Goal: Information Seeking & Learning: Learn about a topic

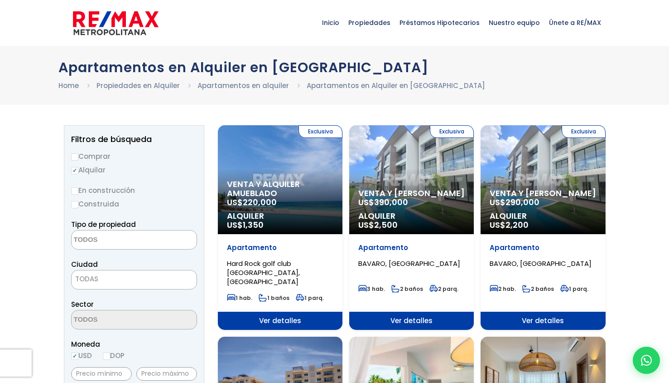
select select
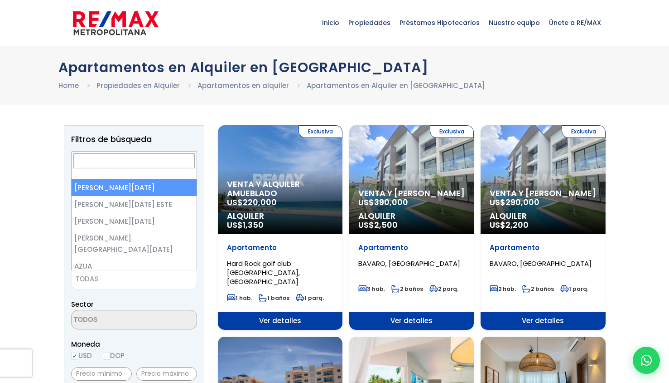
click at [112, 285] on span "TODAS" at bounding box center [134, 279] width 126 height 19
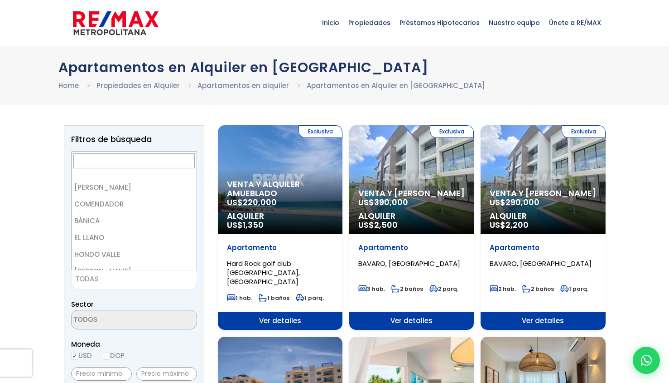
scroll to position [700, 0]
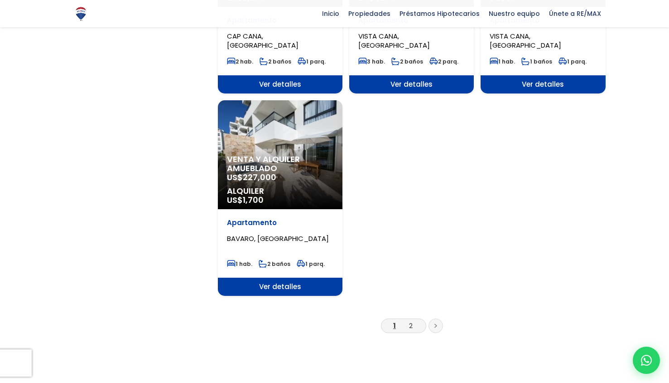
scroll to position [1045, 0]
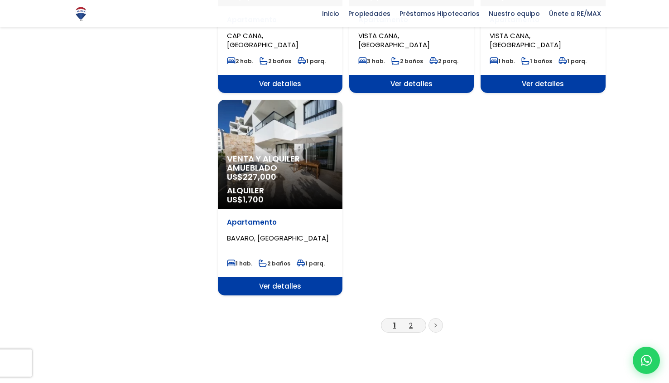
click at [411, 320] on link "2" at bounding box center [411, 325] width 4 height 10
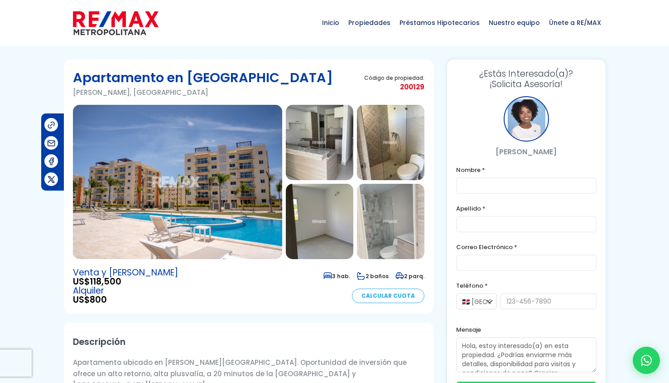
click at [265, 197] on img at bounding box center [177, 182] width 209 height 154
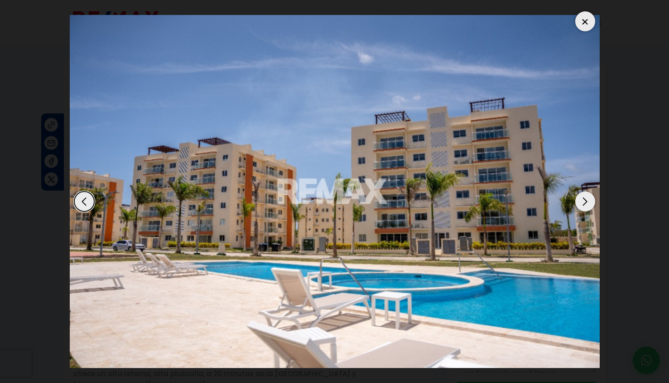
click at [584, 199] on div "Next slide" at bounding box center [586, 201] width 20 height 20
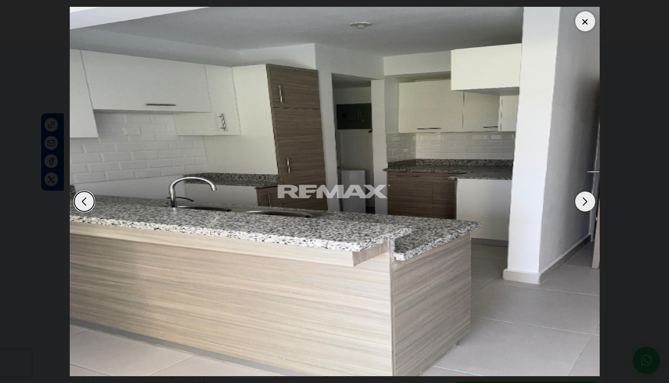
click at [584, 199] on div "Next slide" at bounding box center [586, 201] width 20 height 20
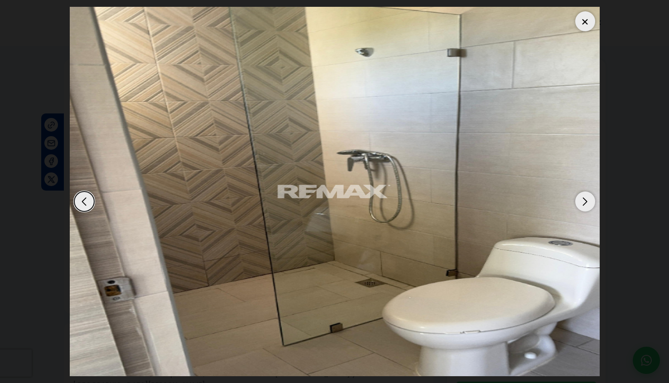
click at [584, 199] on div "Next slide" at bounding box center [586, 201] width 20 height 20
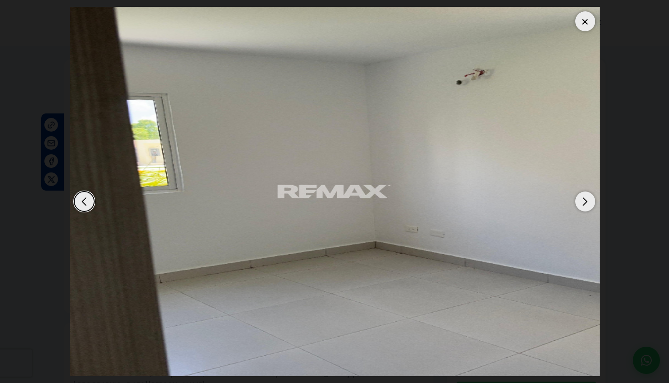
click at [584, 199] on div "Next slide" at bounding box center [586, 201] width 20 height 20
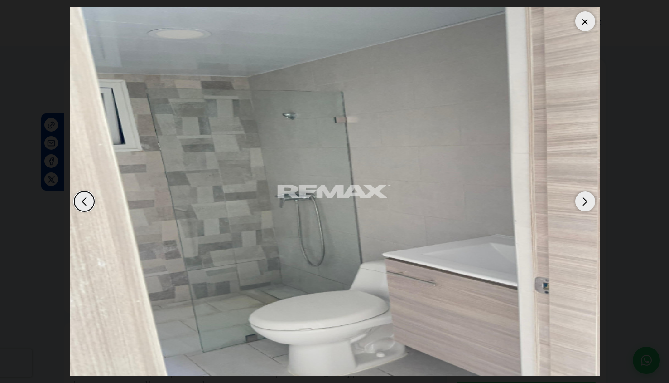
click at [584, 199] on div "Next slide" at bounding box center [586, 201] width 20 height 20
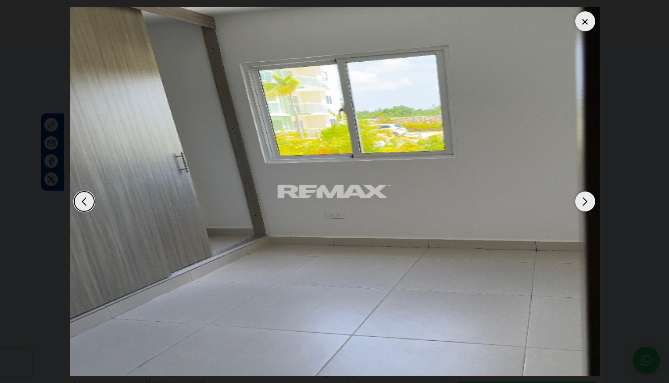
click at [584, 199] on div "Next slide" at bounding box center [586, 201] width 20 height 20
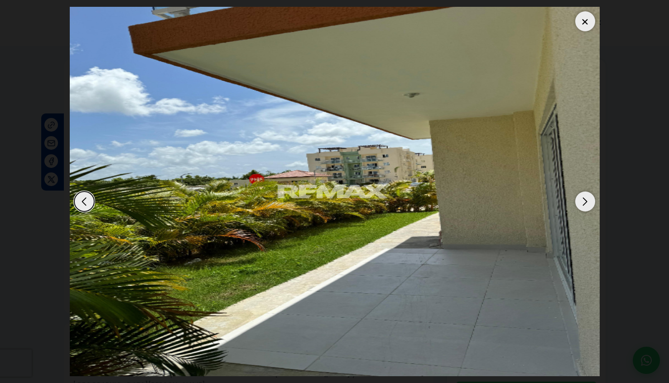
click at [584, 199] on div "Next slide" at bounding box center [586, 201] width 20 height 20
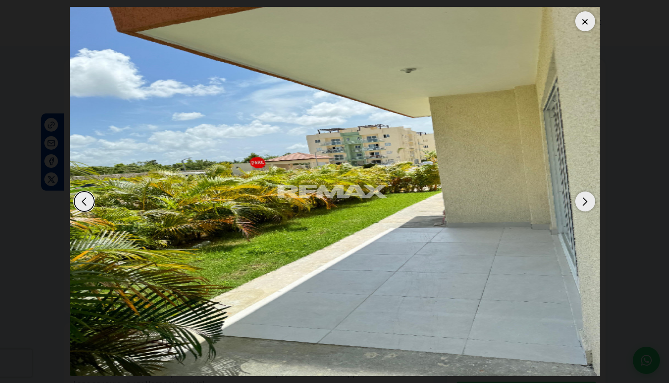
click at [584, 199] on div "Next slide" at bounding box center [586, 201] width 20 height 20
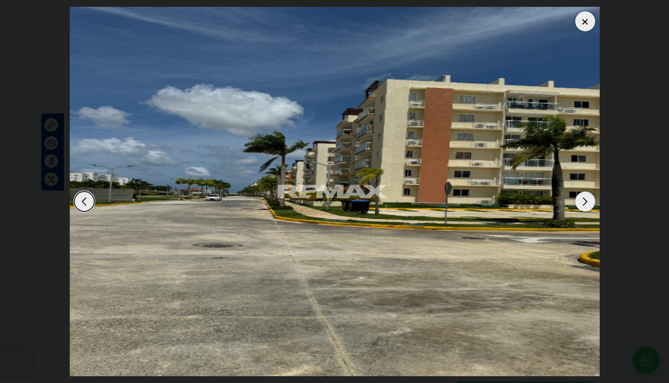
click at [584, 199] on div "Next slide" at bounding box center [586, 201] width 20 height 20
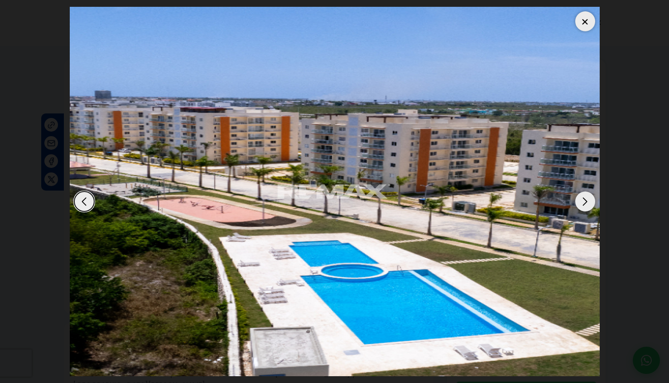
click at [584, 199] on div "Next slide" at bounding box center [586, 201] width 20 height 20
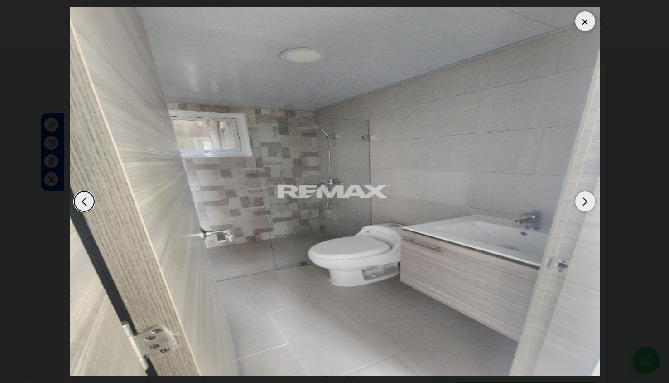
click at [582, 20] on div at bounding box center [586, 21] width 20 height 20
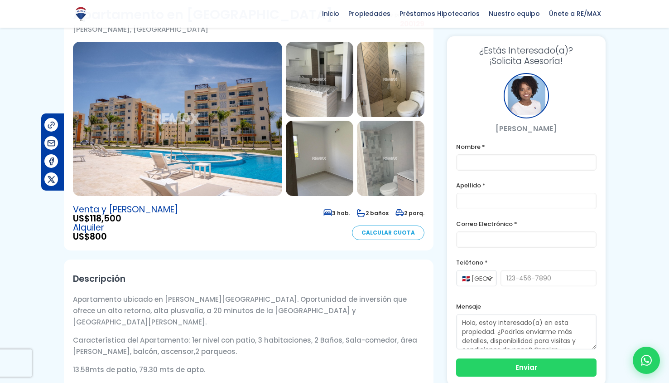
scroll to position [64, 0]
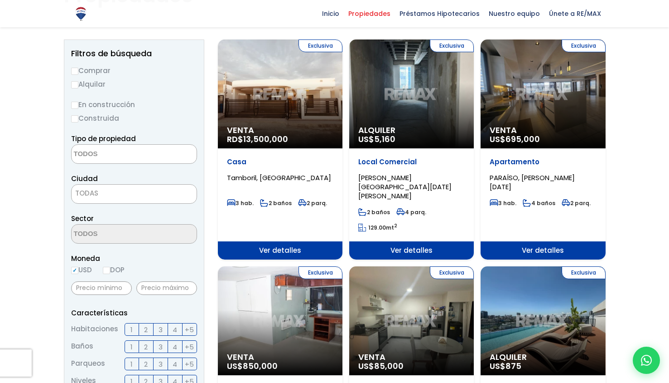
scroll to position [83, 0]
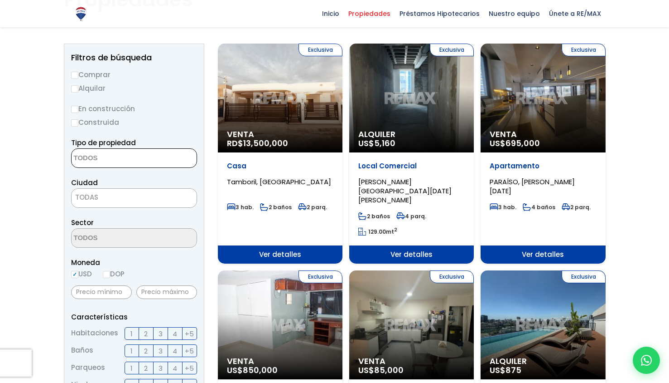
click at [167, 150] on span at bounding box center [134, 157] width 126 height 19
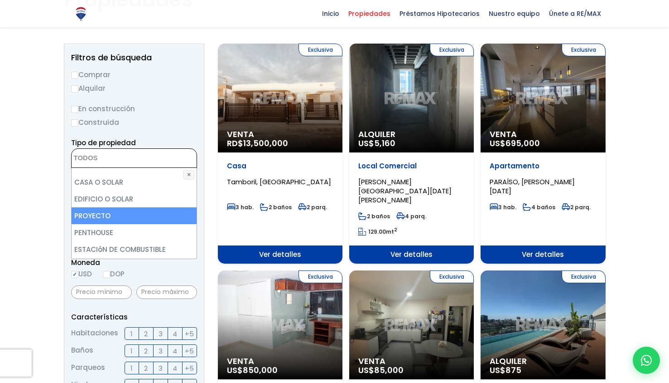
scroll to position [178, 0]
click at [155, 219] on li "PENTHOUSE" at bounding box center [134, 216] width 125 height 17
select select "penthouse"
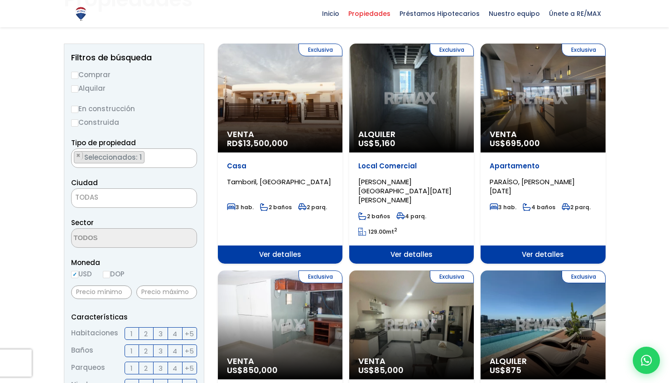
click at [108, 195] on span "TODAS" at bounding box center [134, 197] width 125 height 13
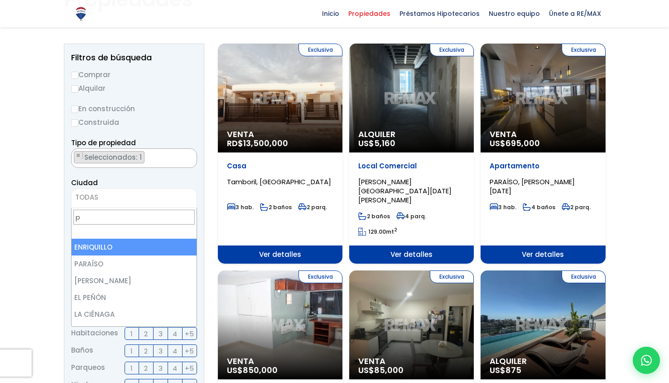
scroll to position [0, 0]
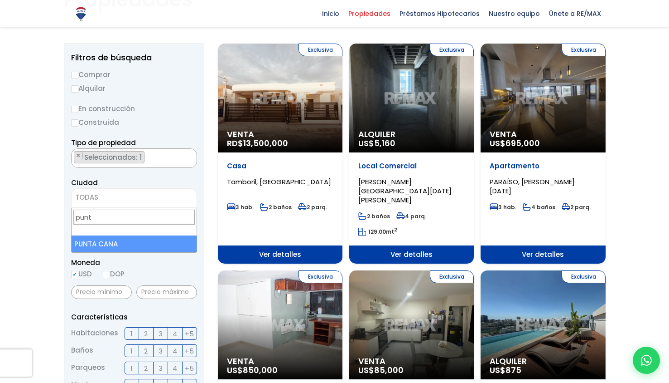
type input "punt"
select select "434"
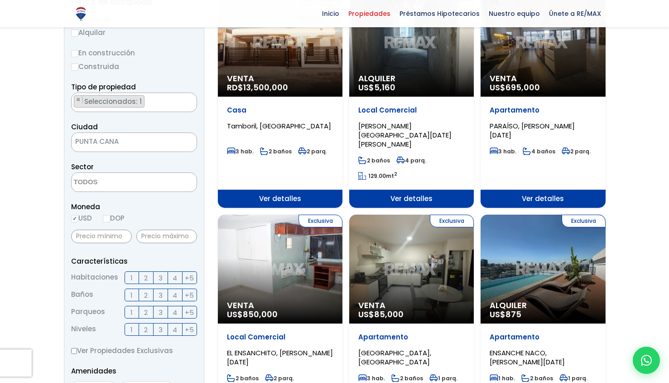
scroll to position [150, 0]
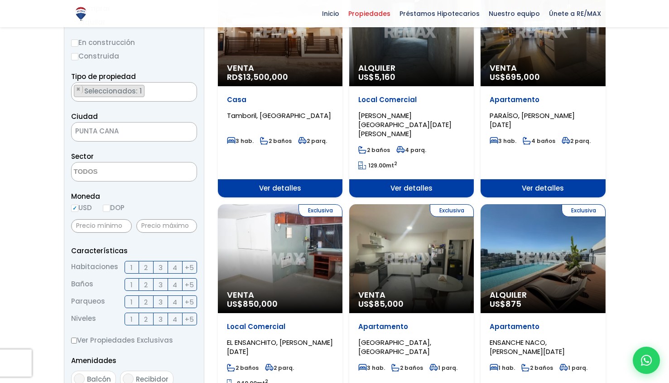
click at [134, 264] on label "1" at bounding box center [132, 267] width 15 height 13
click at [0, 0] on input "1" at bounding box center [0, 0] width 0 height 0
click at [143, 290] on label "2" at bounding box center [146, 284] width 15 height 13
click at [0, 0] on input "2" at bounding box center [0, 0] width 0 height 0
click at [148, 228] on input "text" at bounding box center [166, 226] width 61 height 14
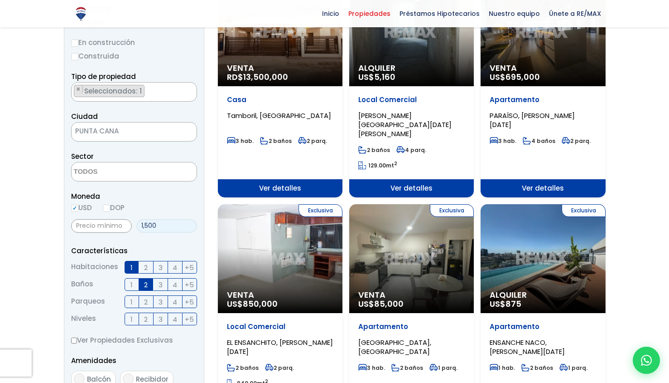
type input "1,500"
click at [111, 224] on input "text" at bounding box center [101, 226] width 61 height 14
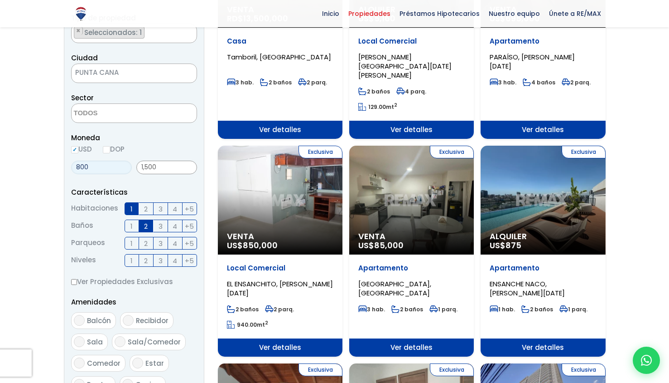
scroll to position [226, 0]
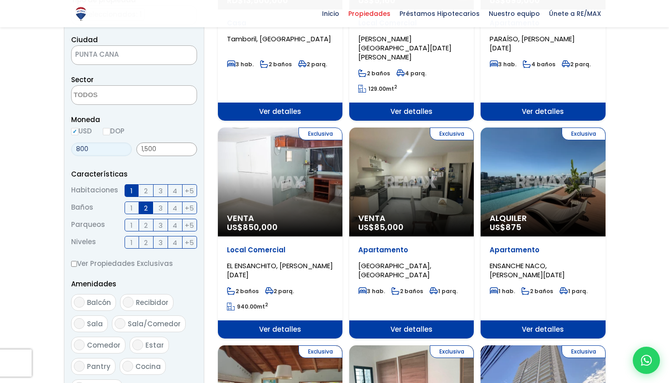
type input "800"
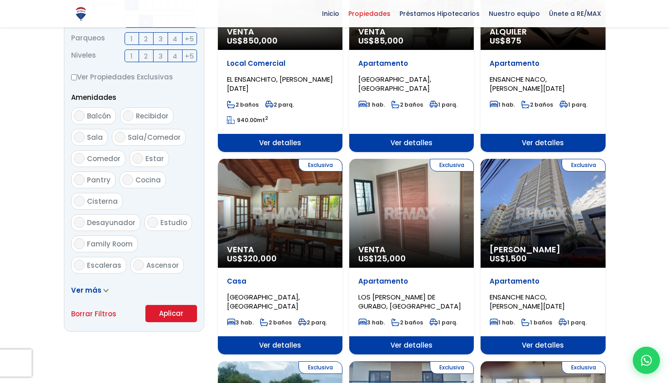
scroll to position [413, 0]
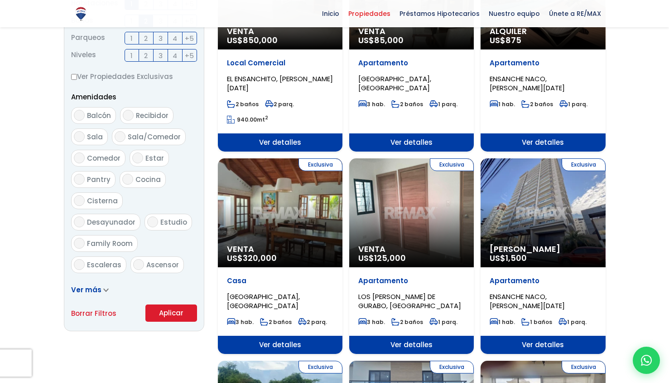
click at [175, 314] on button "Aplicar" at bounding box center [171, 312] width 52 height 17
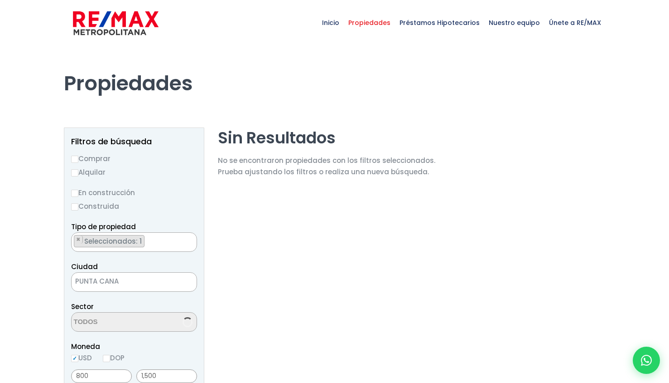
scroll to position [151, 0]
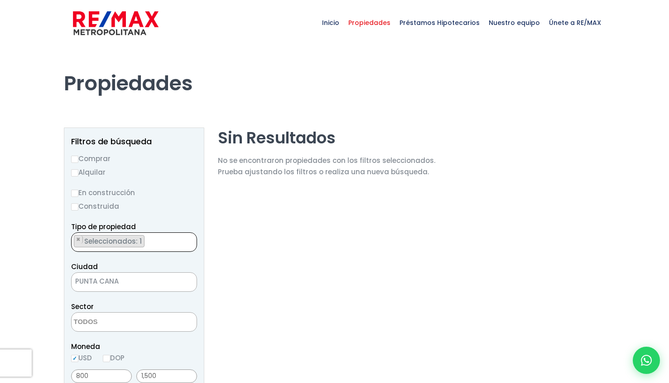
click at [161, 246] on ul "× Seleccionados: 1" at bounding box center [129, 242] width 114 height 19
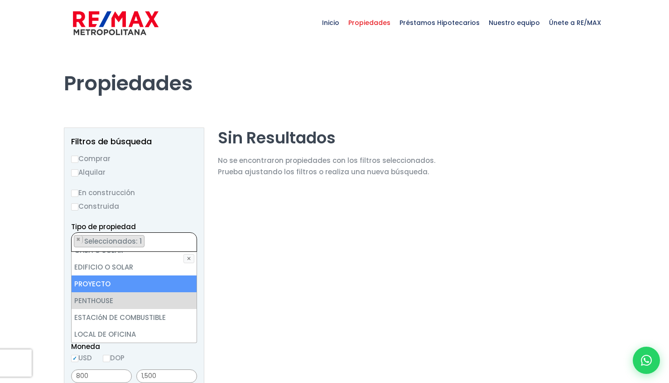
scroll to position [0, 0]
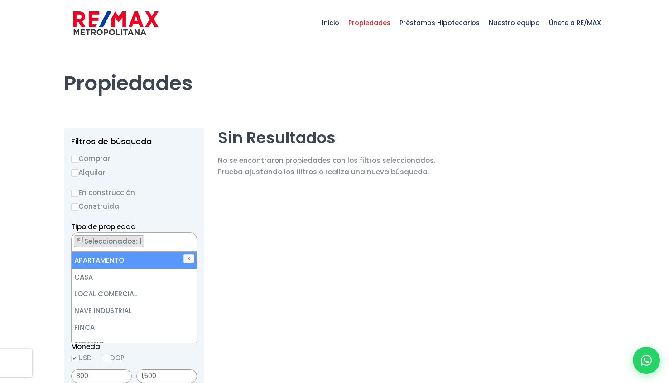
click at [133, 261] on li "APARTAMENTO" at bounding box center [134, 260] width 125 height 17
select select "apartment"
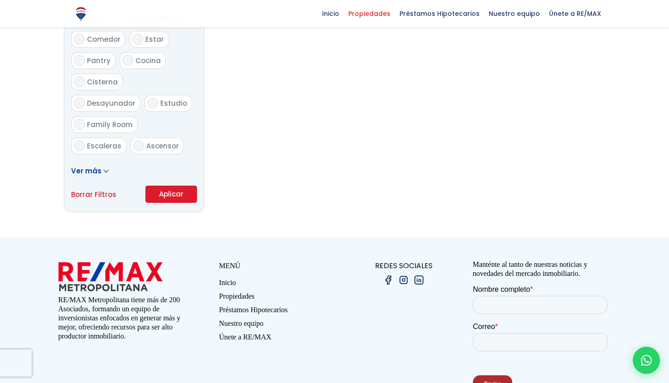
scroll to position [533, 0]
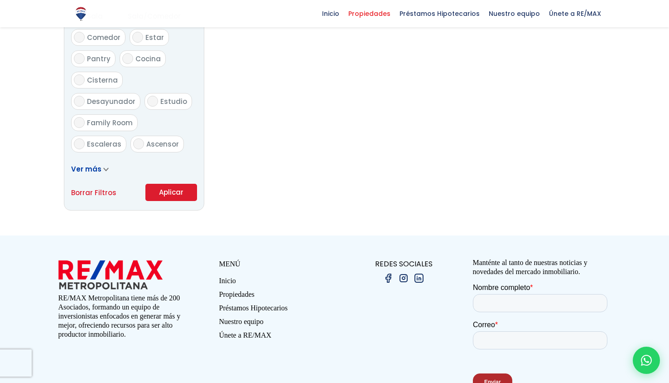
click at [180, 190] on button "Aplicar" at bounding box center [171, 192] width 52 height 17
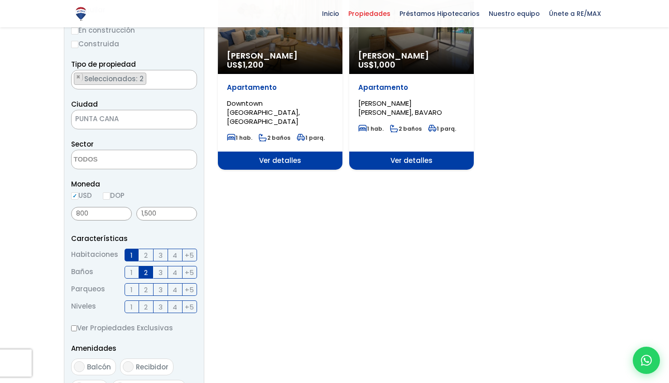
scroll to position [162, 0]
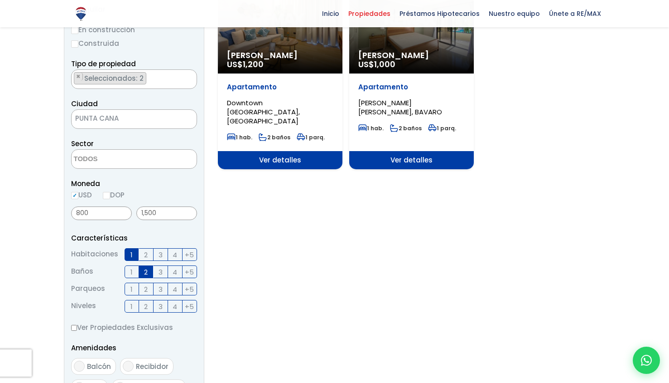
click at [147, 250] on span "2" at bounding box center [146, 254] width 4 height 11
click at [0, 0] on input "2" at bounding box center [0, 0] width 0 height 0
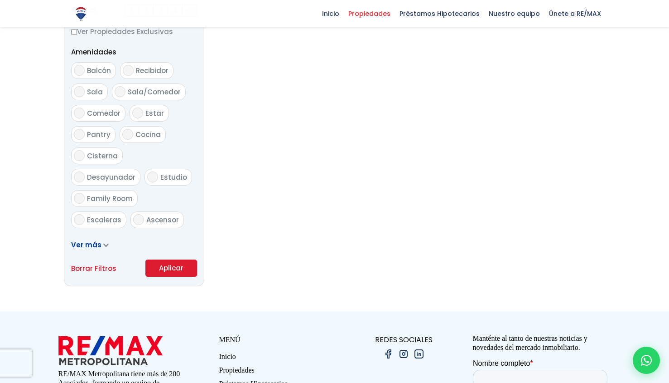
scroll to position [459, 0]
click at [172, 266] on button "Aplicar" at bounding box center [171, 266] width 52 height 17
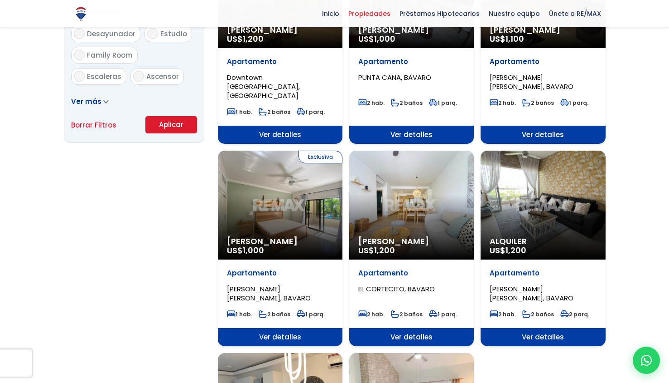
scroll to position [599, 0]
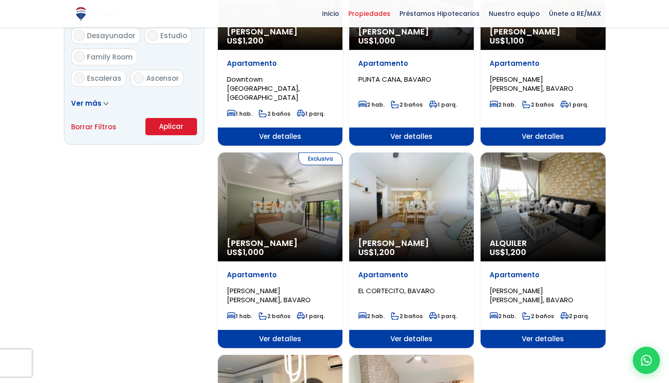
click at [375, 238] on span "[PERSON_NAME]" at bounding box center [412, 242] width 107 height 9
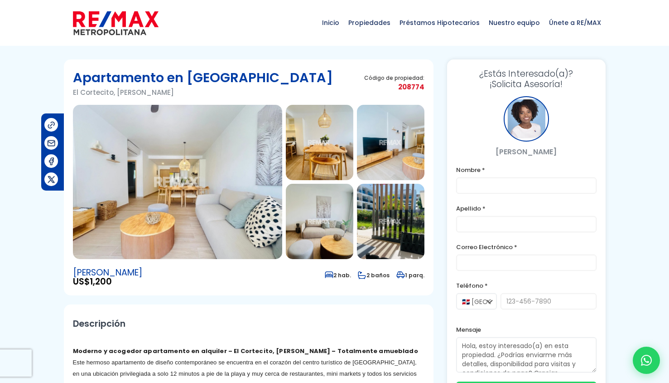
click at [306, 149] on img at bounding box center [320, 142] width 68 height 75
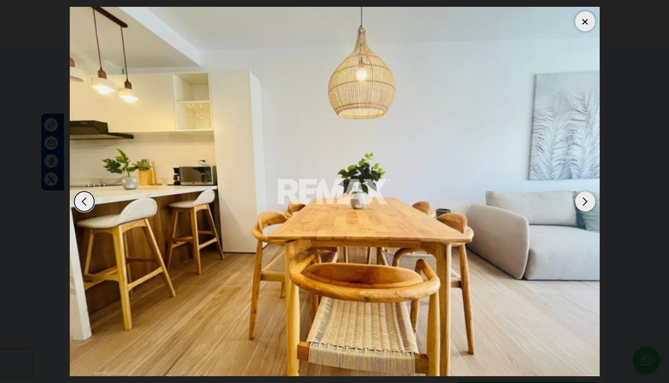
click at [586, 198] on div "Next slide" at bounding box center [586, 201] width 20 height 20
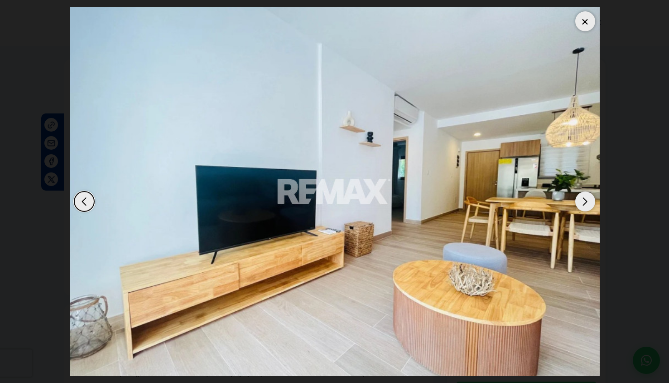
click at [586, 198] on div "Next slide" at bounding box center [586, 201] width 20 height 20
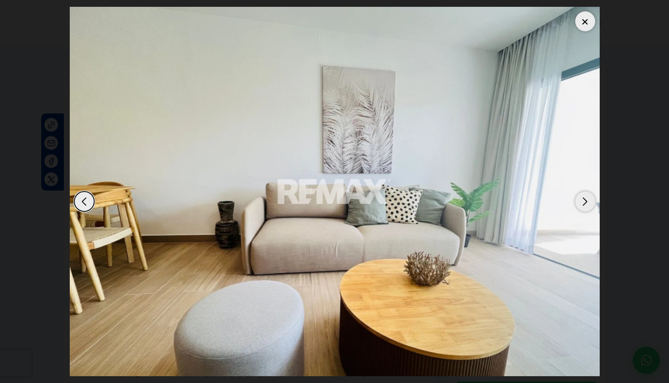
click at [586, 198] on div "Next slide" at bounding box center [586, 201] width 20 height 20
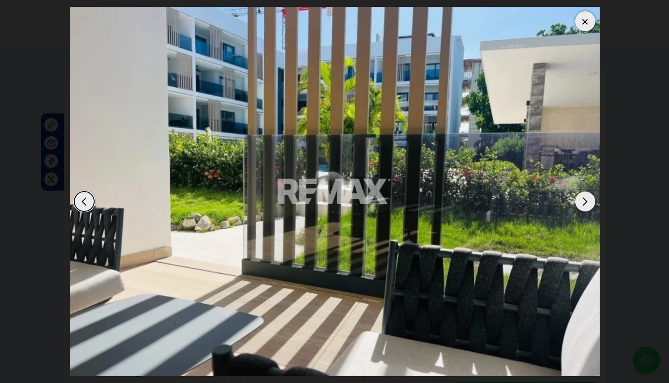
click at [586, 198] on div "Next slide" at bounding box center [586, 201] width 20 height 20
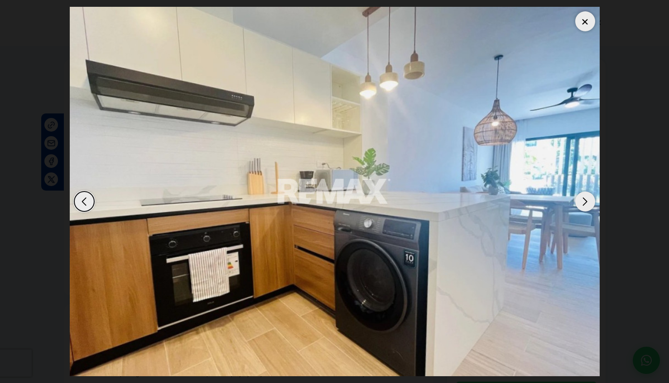
click at [586, 198] on div "Next slide" at bounding box center [586, 201] width 20 height 20
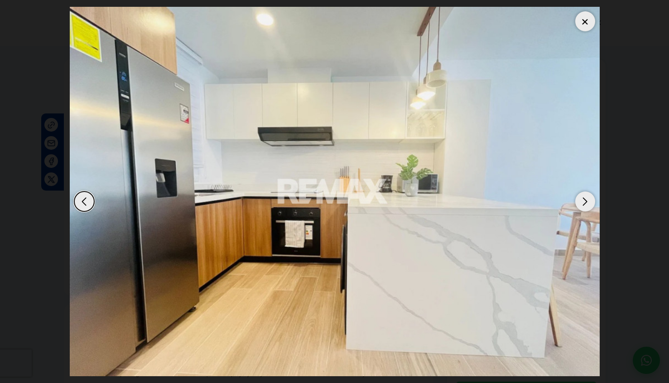
click at [586, 198] on div "Next slide" at bounding box center [586, 201] width 20 height 20
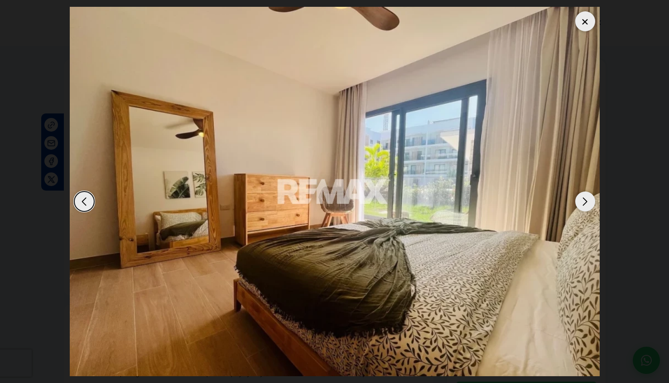
click at [586, 198] on div "Next slide" at bounding box center [586, 201] width 20 height 20
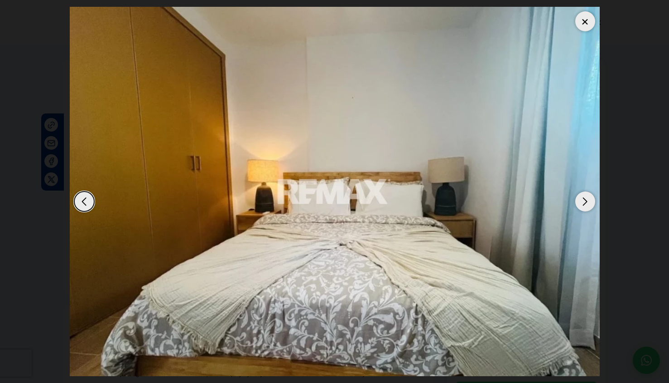
click at [586, 198] on div "Next slide" at bounding box center [586, 201] width 20 height 20
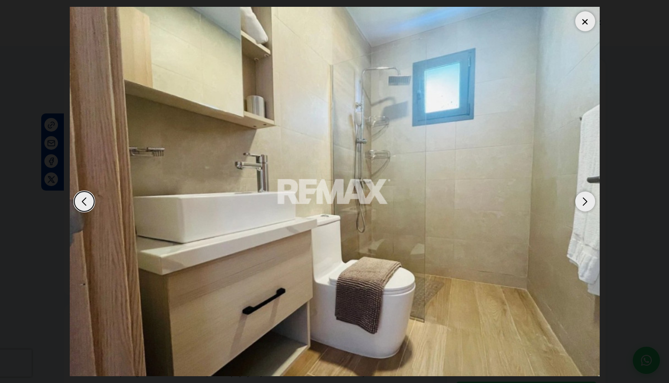
click at [586, 198] on div "Next slide" at bounding box center [586, 201] width 20 height 20
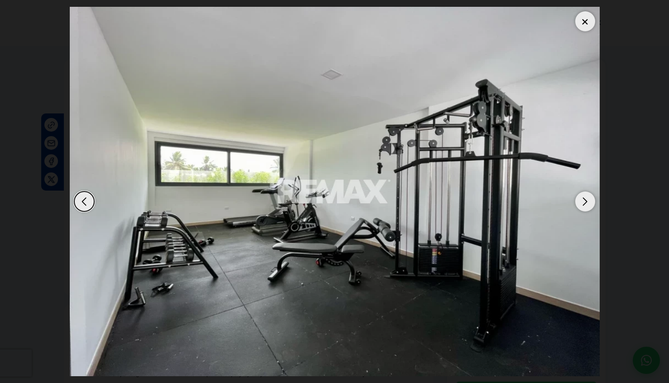
click at [586, 198] on div "Next slide" at bounding box center [586, 201] width 20 height 20
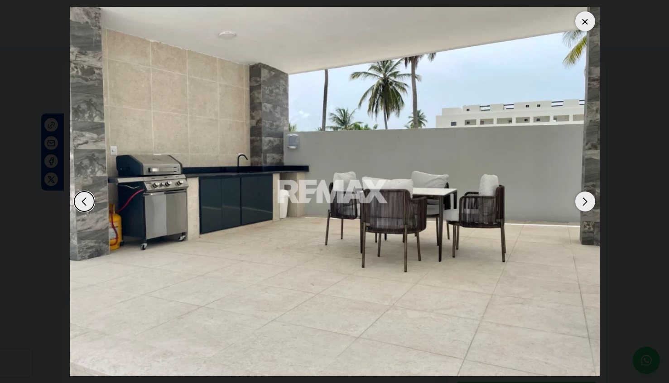
click at [586, 198] on div "Next slide" at bounding box center [586, 201] width 20 height 20
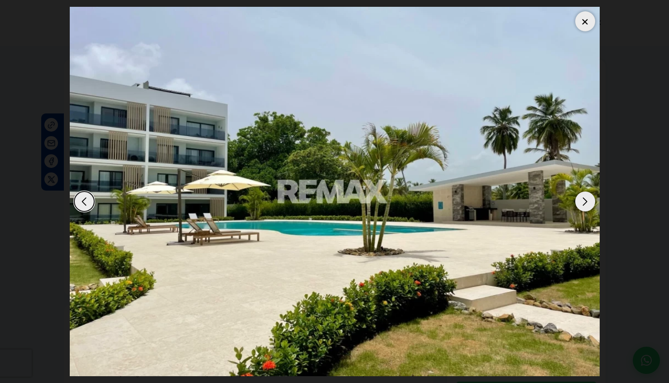
click at [586, 198] on div "Next slide" at bounding box center [586, 201] width 20 height 20
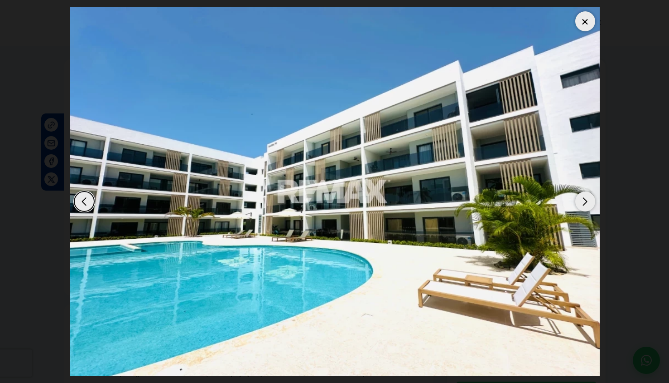
click at [586, 198] on div "Next slide" at bounding box center [586, 201] width 20 height 20
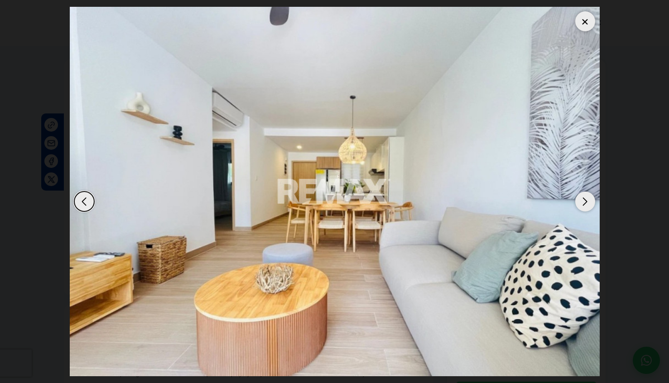
click at [583, 21] on div at bounding box center [586, 21] width 20 height 20
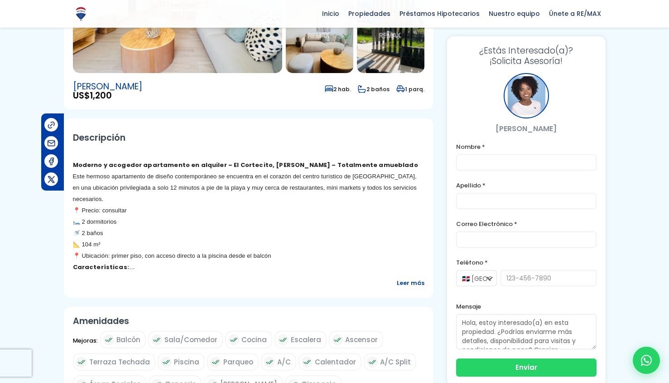
scroll to position [187, 0]
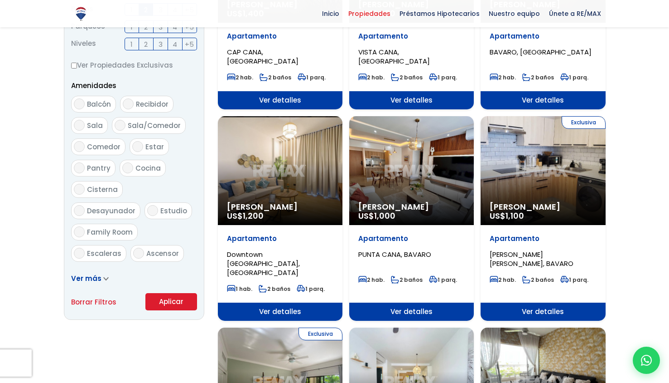
scroll to position [424, 0]
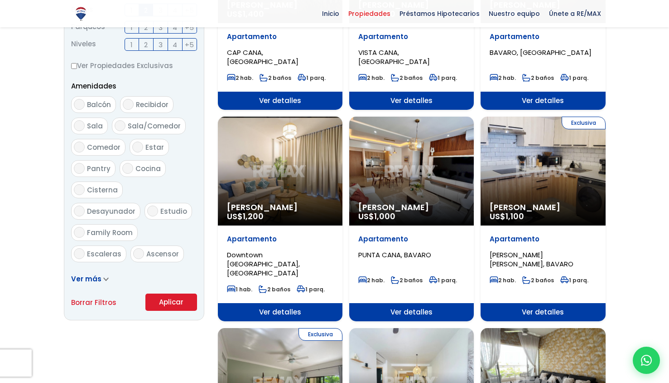
click at [367, 203] on span "[PERSON_NAME]" at bounding box center [412, 207] width 107 height 9
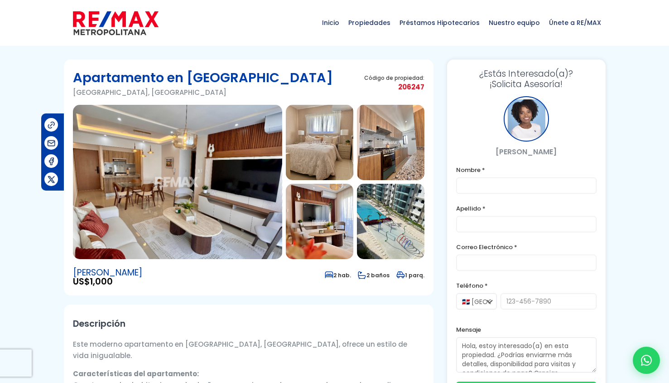
click at [223, 160] on img at bounding box center [177, 182] width 209 height 154
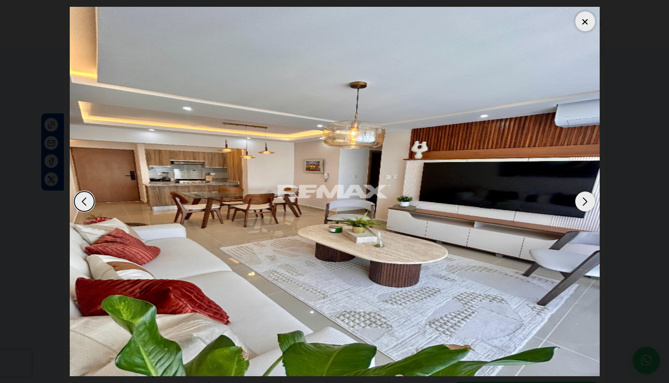
click at [589, 199] on div "Next slide" at bounding box center [586, 201] width 20 height 20
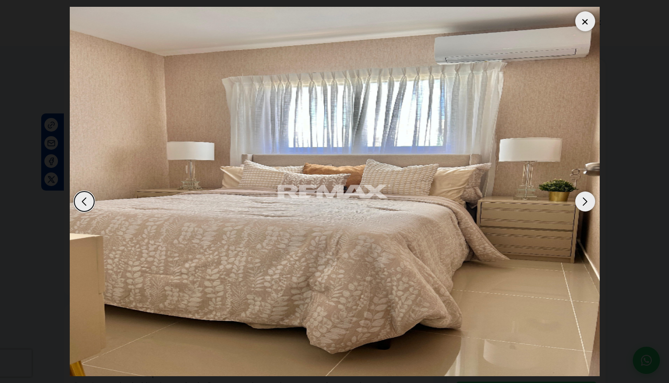
click at [589, 199] on div "Next slide" at bounding box center [586, 201] width 20 height 20
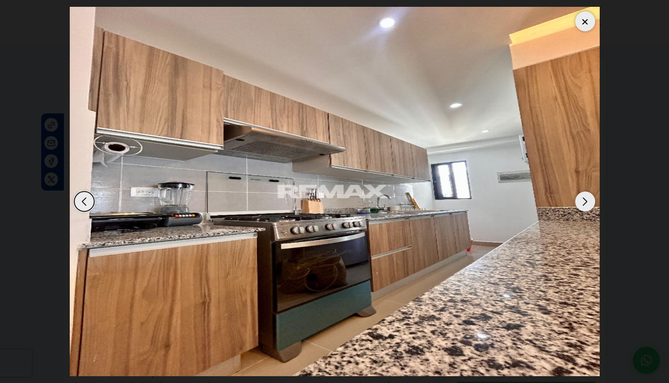
click at [589, 199] on div "Next slide" at bounding box center [586, 201] width 20 height 20
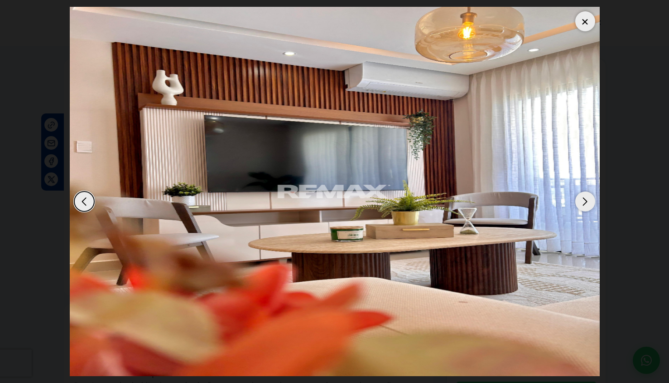
click at [589, 199] on div "Next slide" at bounding box center [586, 201] width 20 height 20
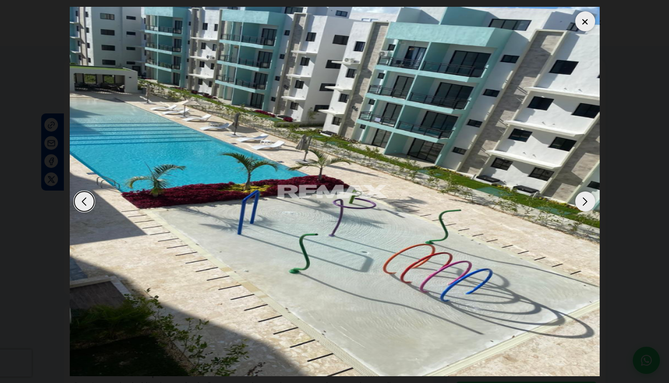
click at [589, 199] on div "Next slide" at bounding box center [586, 201] width 20 height 20
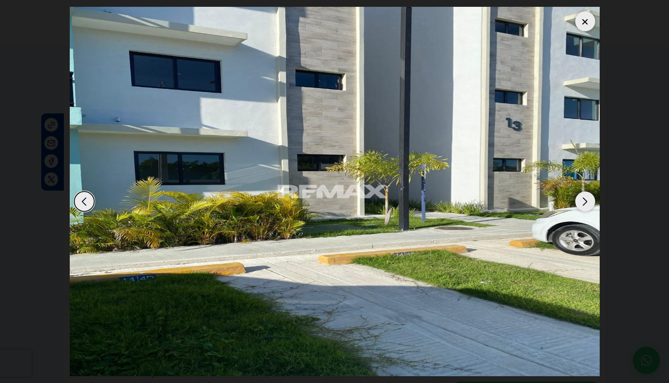
click at [589, 199] on div "Next slide" at bounding box center [586, 201] width 20 height 20
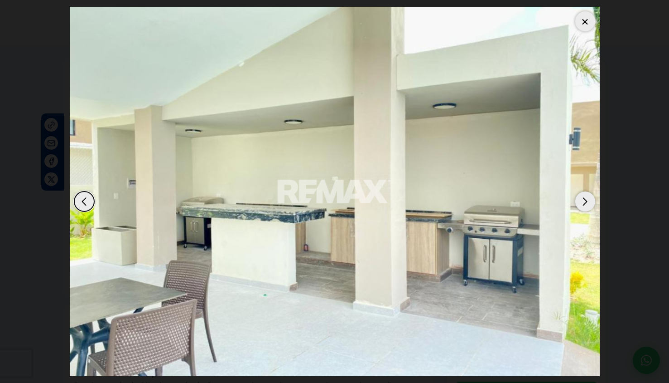
click at [589, 199] on div "Next slide" at bounding box center [586, 201] width 20 height 20
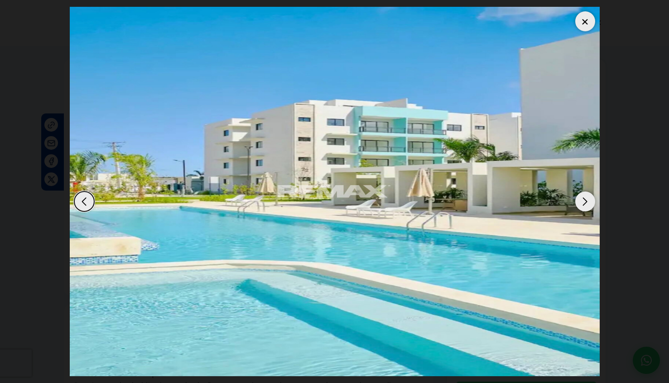
click at [584, 20] on div at bounding box center [586, 21] width 20 height 20
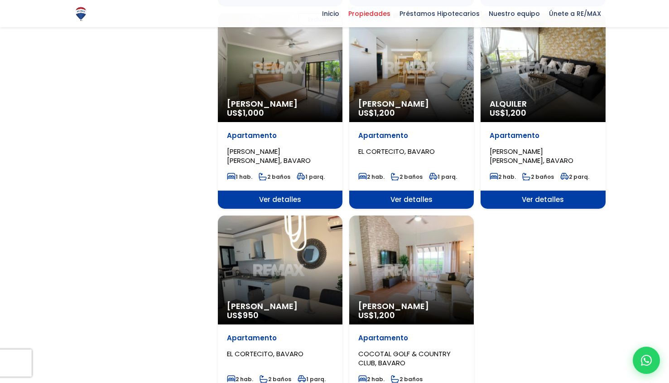
scroll to position [739, 0]
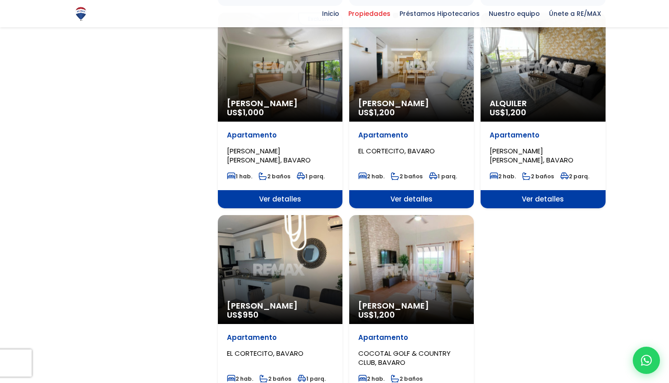
click at [410, 246] on div "Alquiler Amueblado US$ 1,200" at bounding box center [411, 269] width 125 height 109
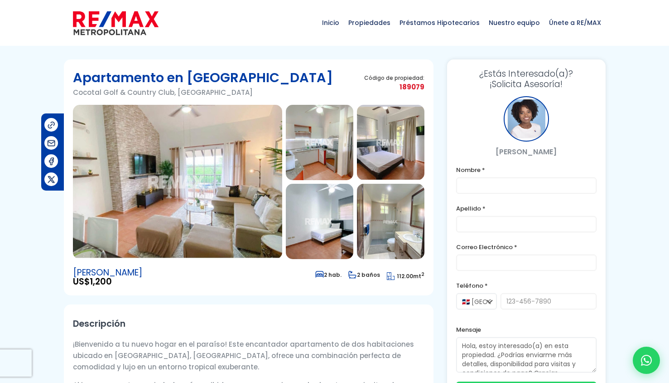
click at [247, 237] on img at bounding box center [177, 182] width 209 height 154
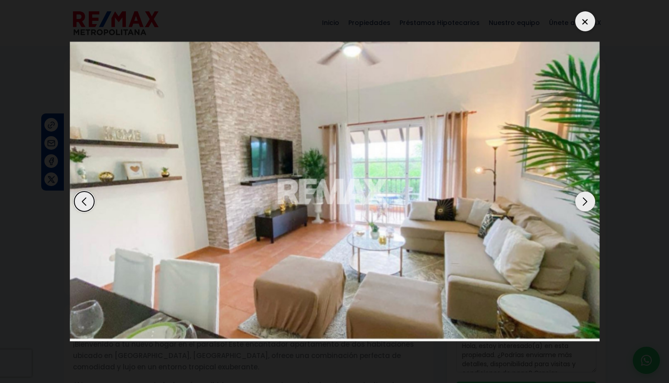
click at [588, 201] on div "Next slide" at bounding box center [586, 201] width 20 height 20
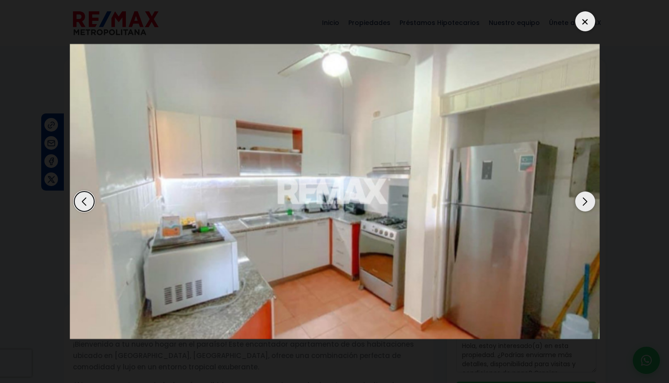
click at [588, 201] on div "Next slide" at bounding box center [586, 201] width 20 height 20
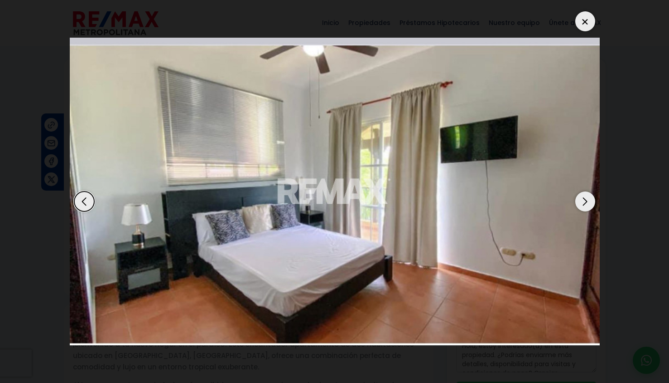
click at [588, 201] on div "Next slide" at bounding box center [586, 201] width 20 height 20
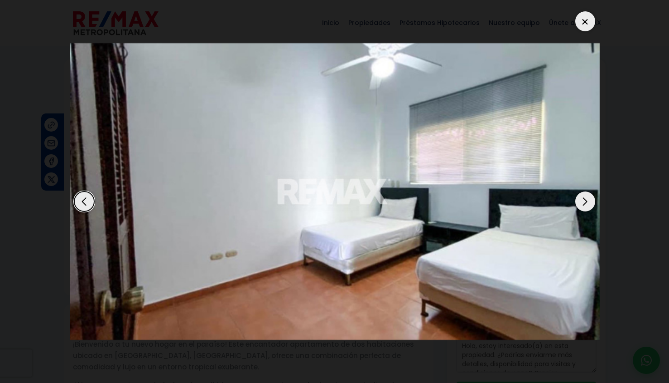
click at [588, 201] on div "Next slide" at bounding box center [586, 201] width 20 height 20
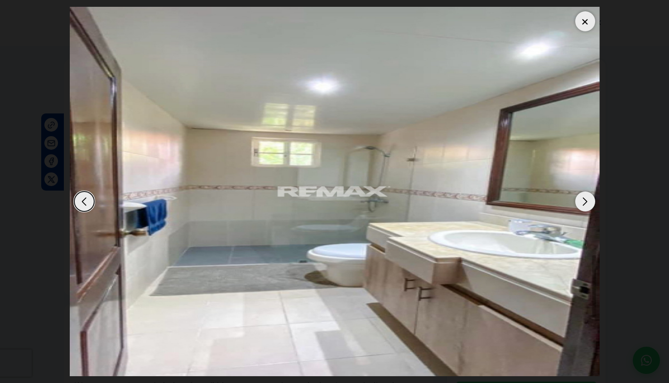
click at [588, 201] on div "Next slide" at bounding box center [586, 201] width 20 height 20
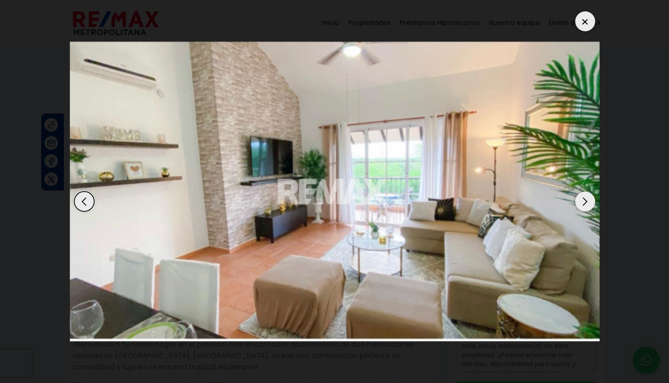
click at [588, 201] on div "Next slide" at bounding box center [586, 201] width 20 height 20
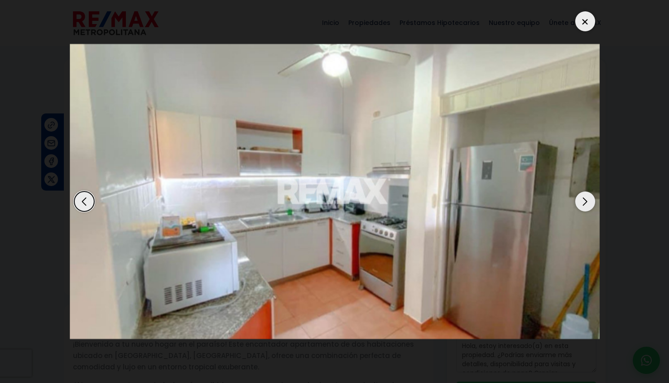
click at [588, 201] on div "Next slide" at bounding box center [586, 201] width 20 height 20
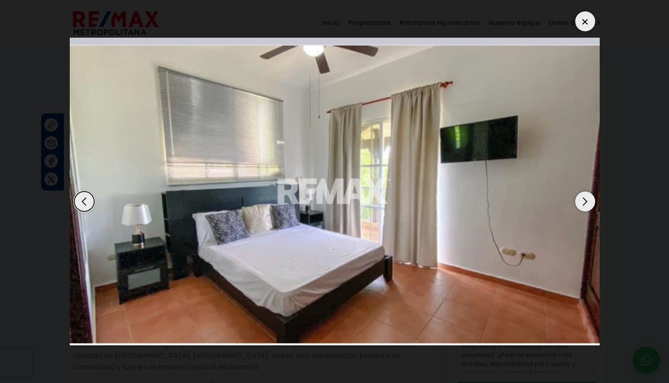
click at [588, 201] on div "Next slide" at bounding box center [586, 201] width 20 height 20
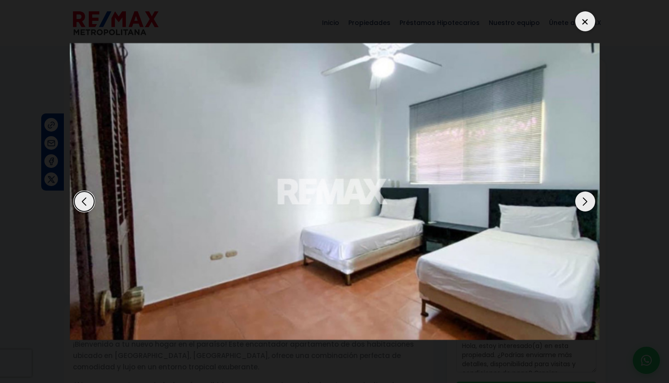
click at [588, 201] on div "Next slide" at bounding box center [586, 201] width 20 height 20
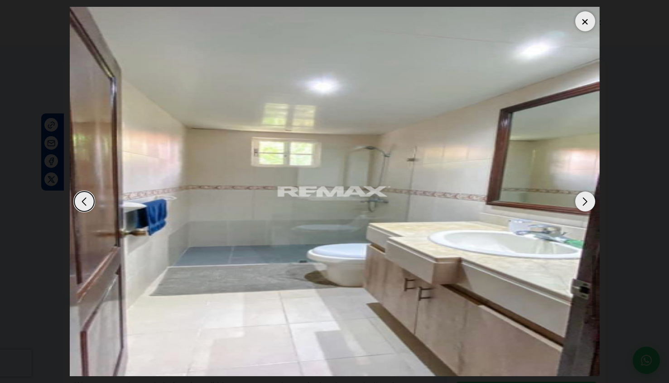
click at [588, 201] on div "Next slide" at bounding box center [586, 201] width 20 height 20
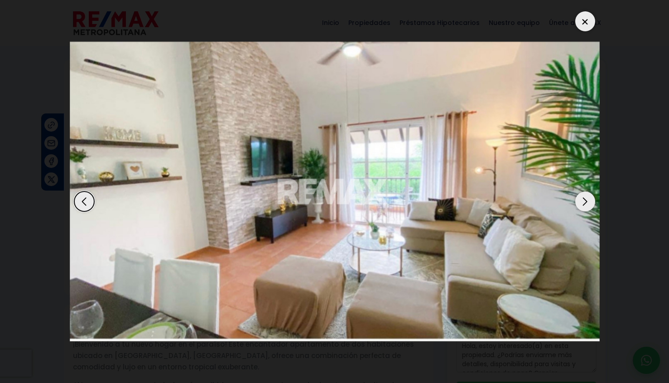
click at [588, 201] on div "Next slide" at bounding box center [586, 201] width 20 height 20
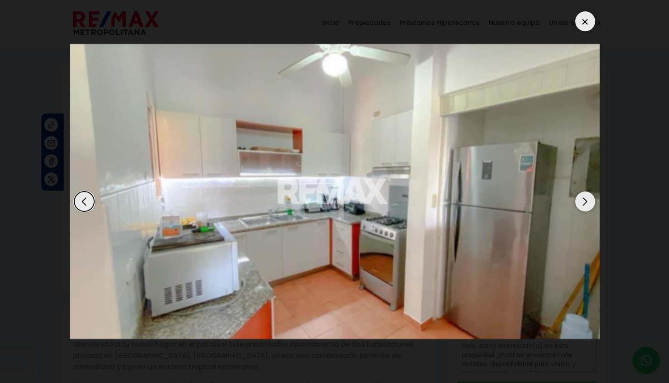
click at [588, 201] on div "Next slide" at bounding box center [586, 201] width 20 height 20
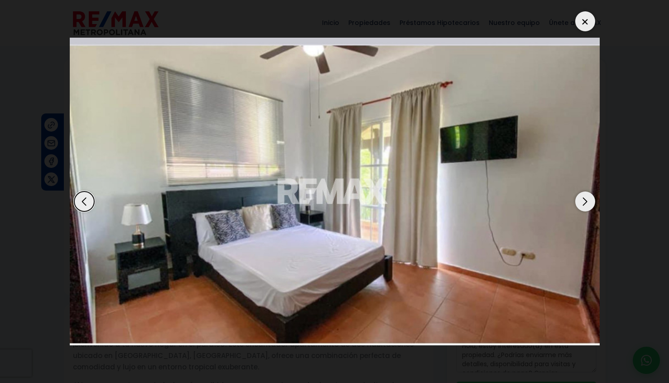
click at [588, 201] on div "Next slide" at bounding box center [586, 201] width 20 height 20
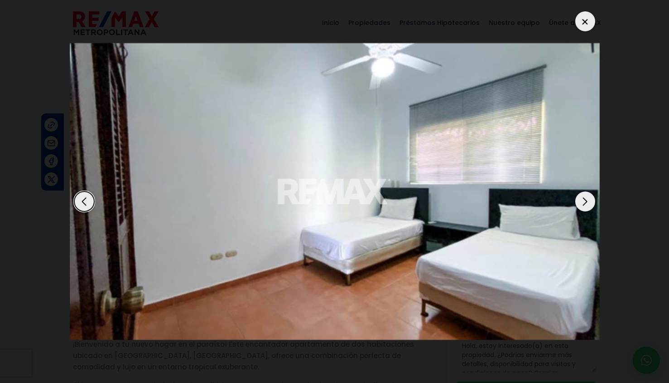
click at [588, 201] on div "Next slide" at bounding box center [586, 201] width 20 height 20
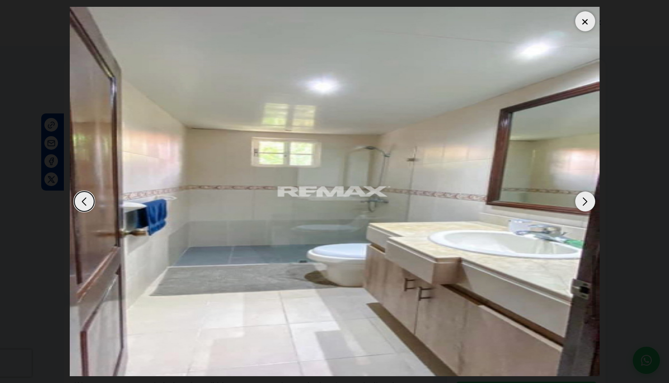
click at [588, 25] on div at bounding box center [586, 21] width 20 height 20
